Goal: Navigation & Orientation: Find specific page/section

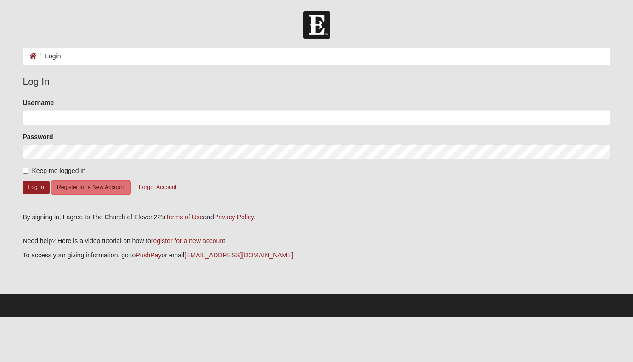
click at [421, 118] on input "Username" at bounding box center [316, 118] width 587 height 16
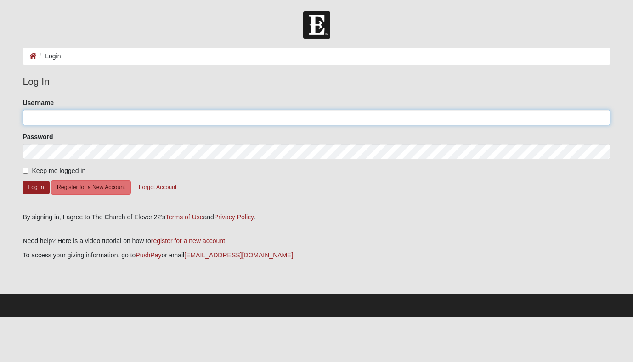
type input "[EMAIL_ADDRESS][DOMAIN_NAME]"
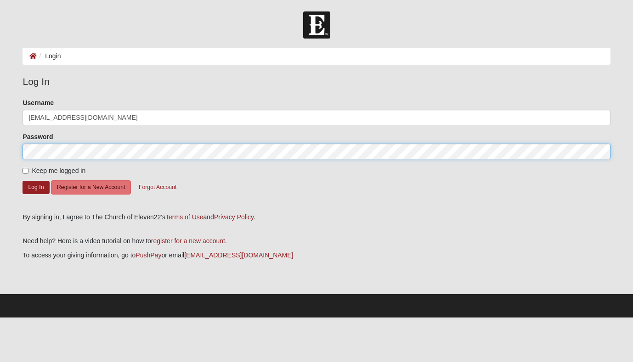
click at [36, 187] on button "Log In" at bounding box center [36, 187] width 27 height 13
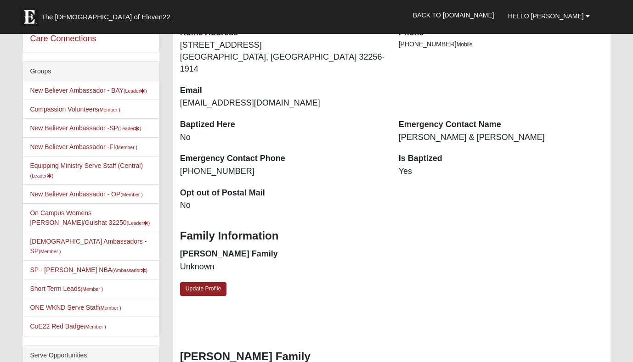
scroll to position [193, 0]
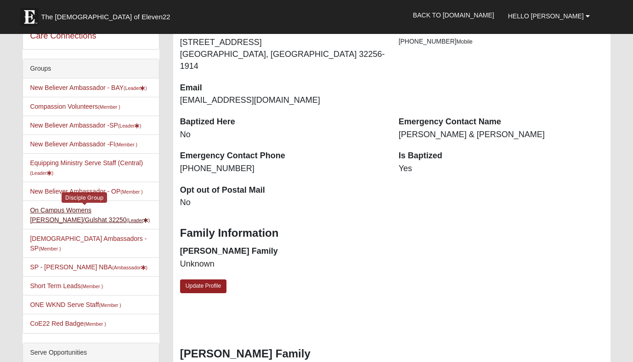
click at [111, 211] on link "On Campus Womens Antoine/Gulshat 32250 (Leader )" at bounding box center [90, 215] width 120 height 17
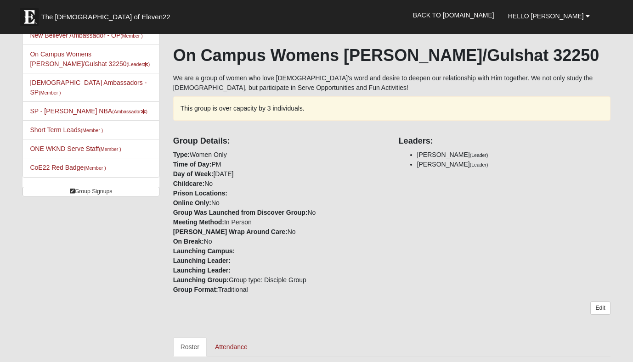
scroll to position [130, 0]
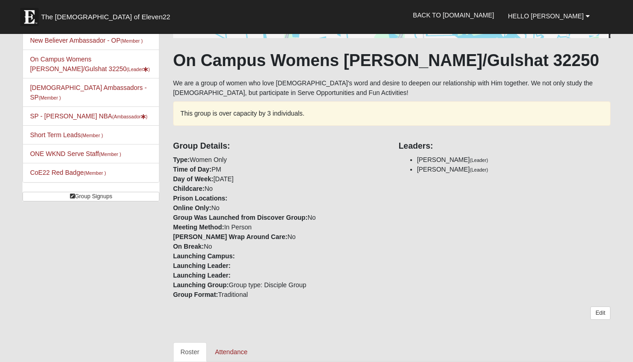
click at [310, 0] on nav "The [DEMOGRAPHIC_DATA] of Eleven22 Hello Gulshat My Account Log Out Back to [DO…" at bounding box center [316, 17] width 633 height 34
